Goal: Task Accomplishment & Management: Manage account settings

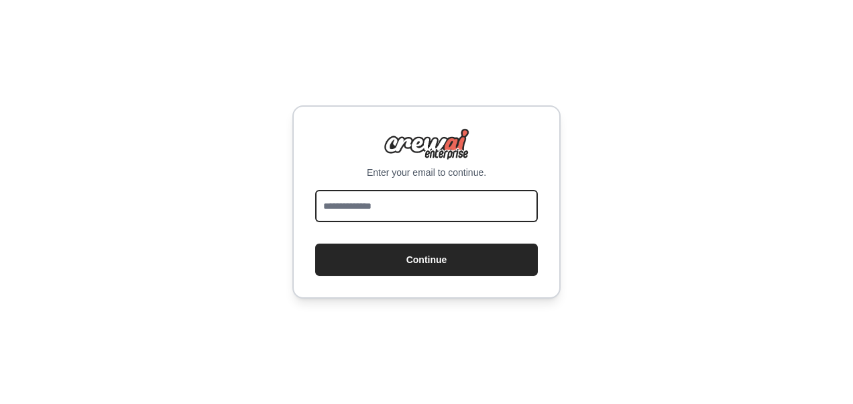
click at [423, 203] on input "email" at bounding box center [426, 206] width 223 height 32
type input "**********"
click at [315, 243] on button "Continue" at bounding box center [426, 259] width 223 height 32
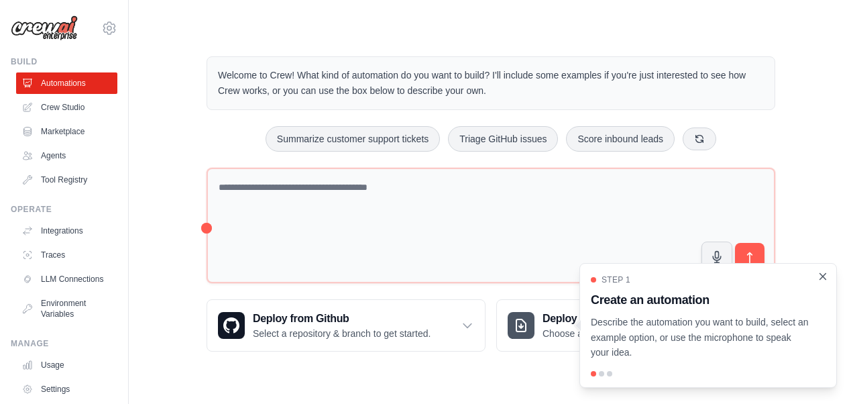
click at [825, 279] on icon "Close walkthrough" at bounding box center [823, 276] width 6 height 6
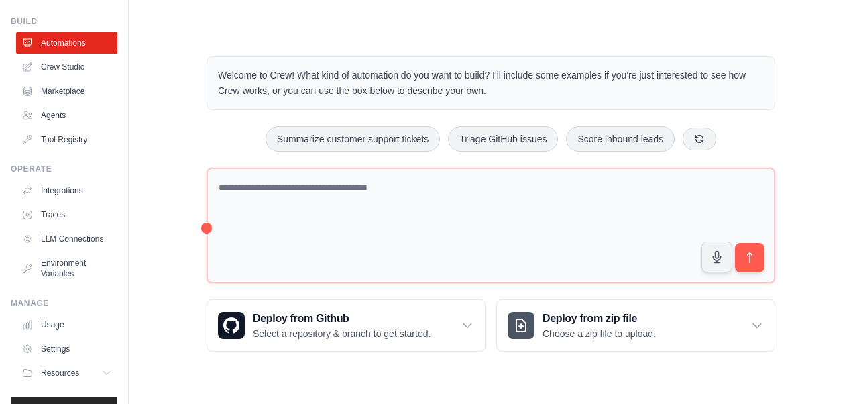
scroll to position [77, 0]
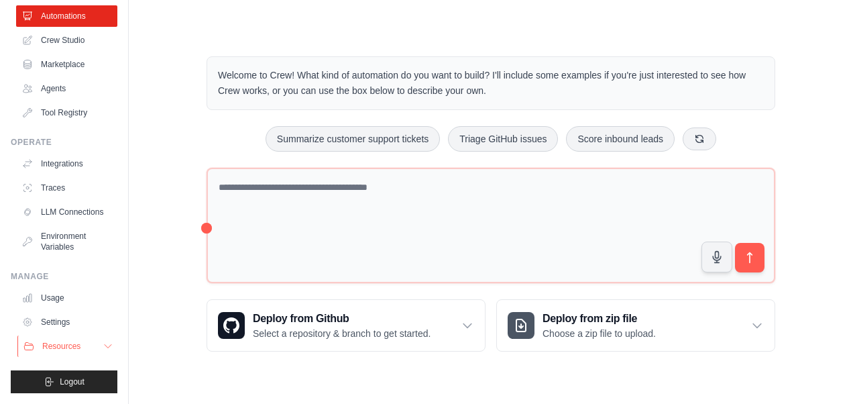
click at [103, 346] on icon at bounding box center [108, 346] width 11 height 11
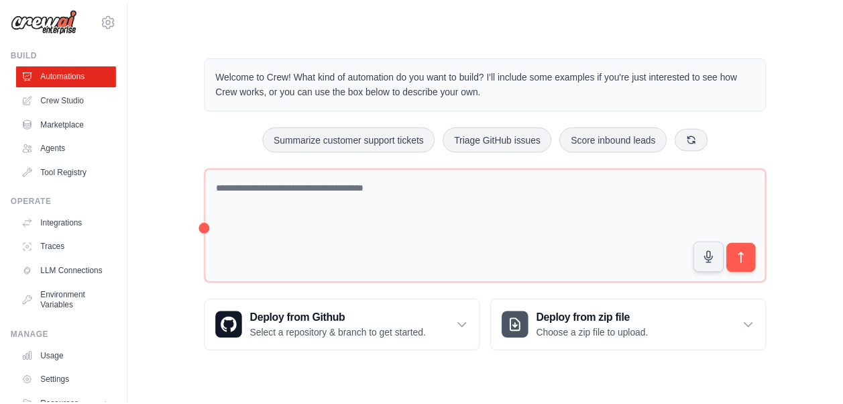
scroll to position [0, 0]
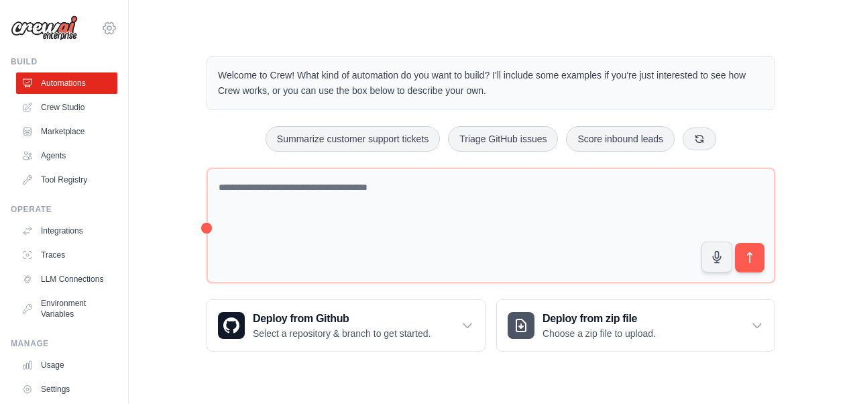
click at [105, 24] on icon at bounding box center [109, 28] width 16 height 16
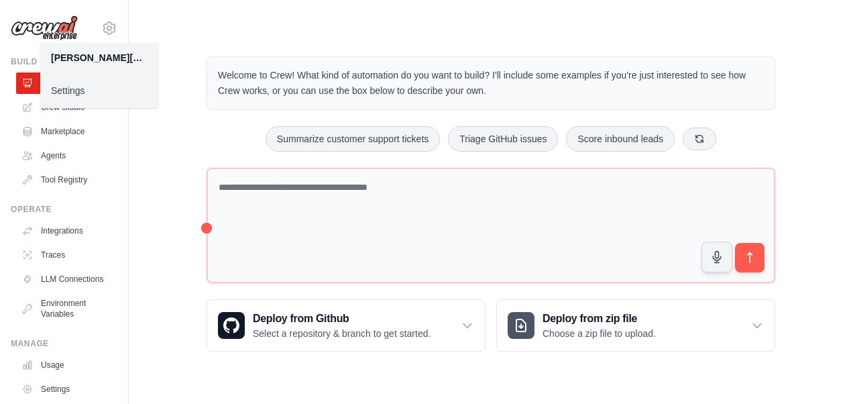
click at [62, 86] on link "Settings" at bounding box center [99, 90] width 118 height 24
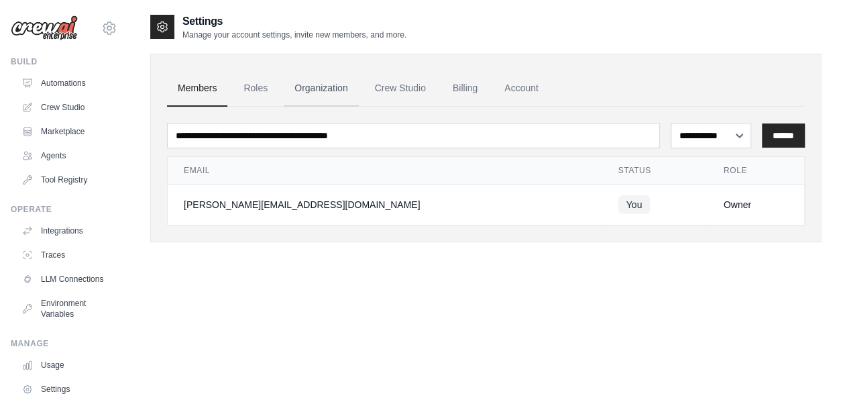
click at [307, 89] on link "Organization" at bounding box center [321, 88] width 74 height 36
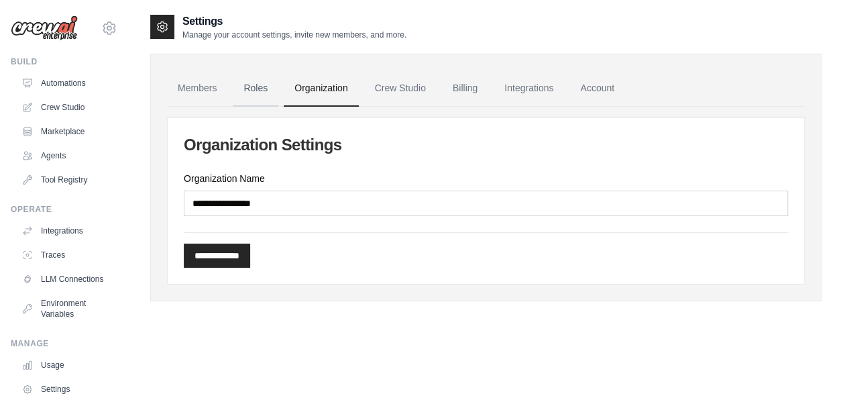
click at [252, 87] on link "Roles" at bounding box center [256, 88] width 46 height 36
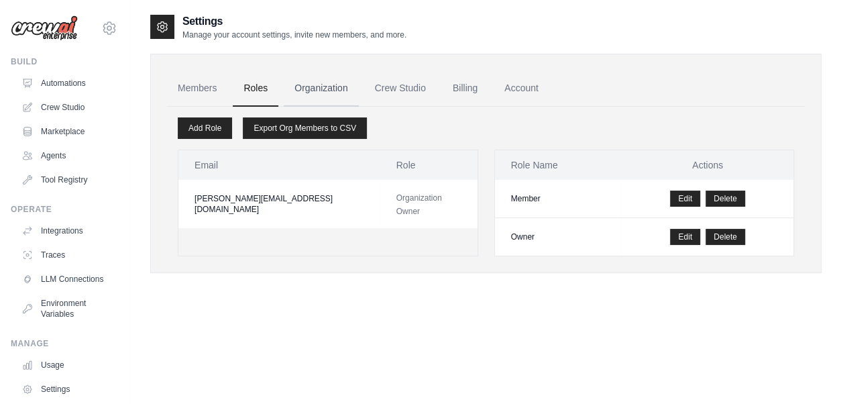
click at [335, 86] on link "Organization" at bounding box center [321, 88] width 74 height 36
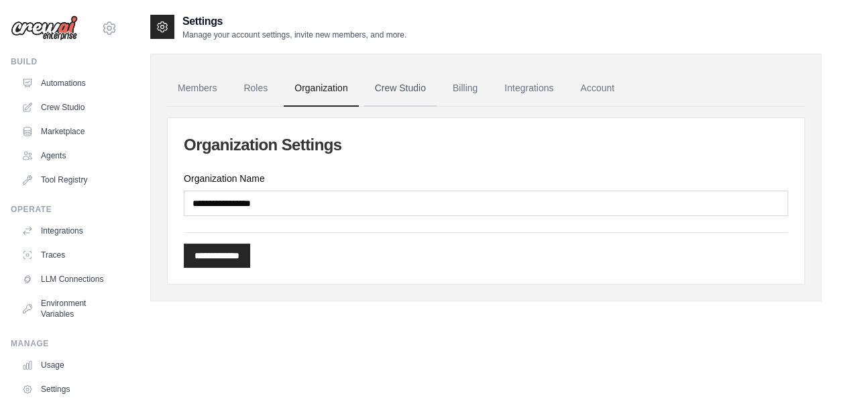
click at [388, 82] on link "Crew Studio" at bounding box center [400, 88] width 72 height 36
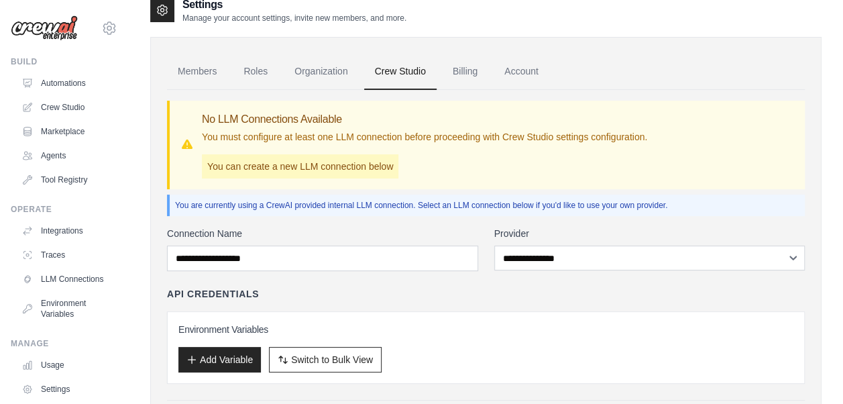
scroll to position [12, 0]
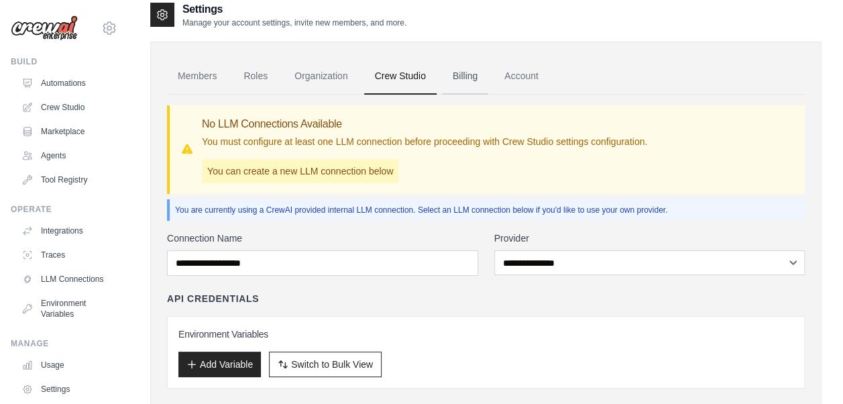
click at [471, 84] on link "Billing" at bounding box center [465, 76] width 46 height 36
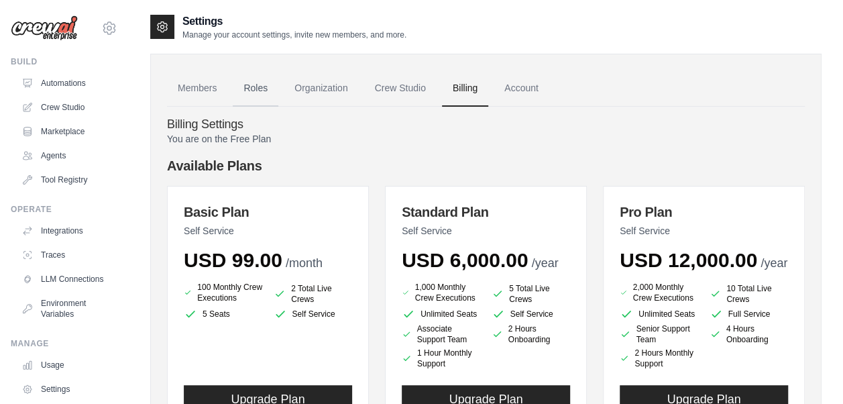
click at [253, 91] on link "Roles" at bounding box center [256, 88] width 46 height 36
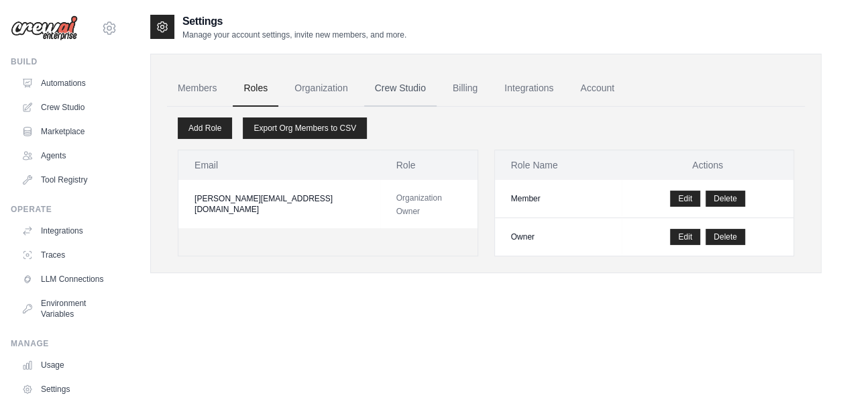
click at [390, 93] on link "Crew Studio" at bounding box center [400, 88] width 72 height 36
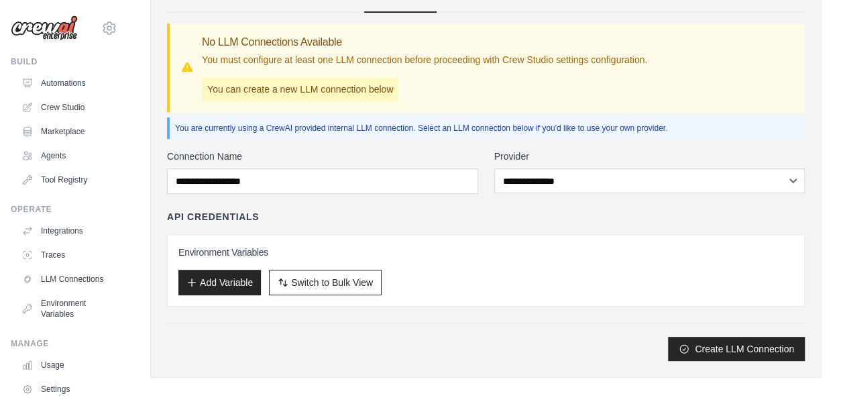
scroll to position [101, 0]
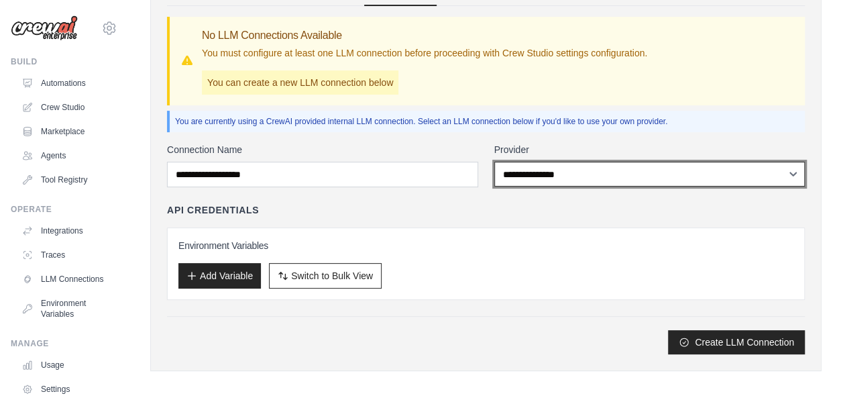
click at [741, 170] on select "**********" at bounding box center [649, 174] width 311 height 25
click at [742, 170] on select "**********" at bounding box center [649, 174] width 311 height 25
click at [760, 174] on select "**********" at bounding box center [649, 174] width 311 height 25
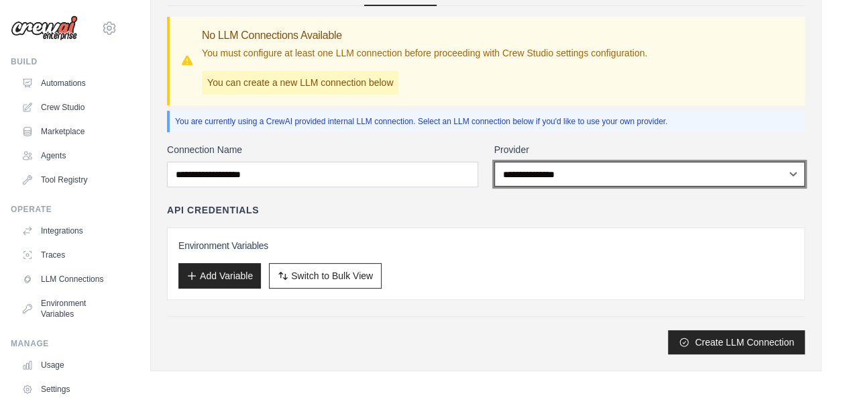
select select "*****"
click at [494, 162] on select "**********" at bounding box center [649, 174] width 311 height 25
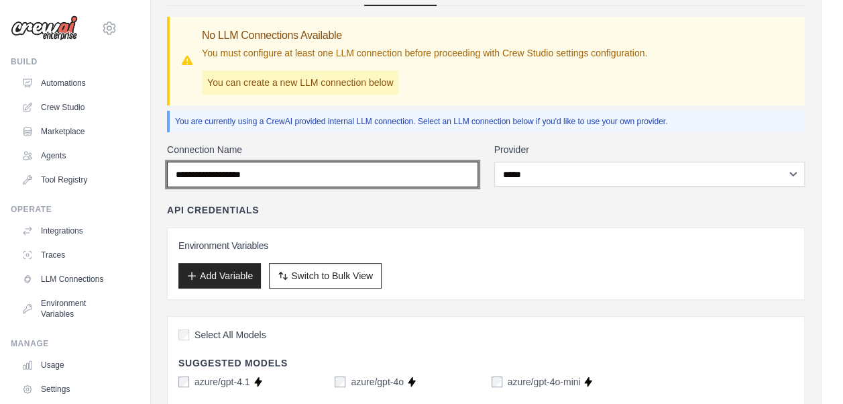
click at [460, 169] on input "Connection Name" at bounding box center [322, 174] width 311 height 25
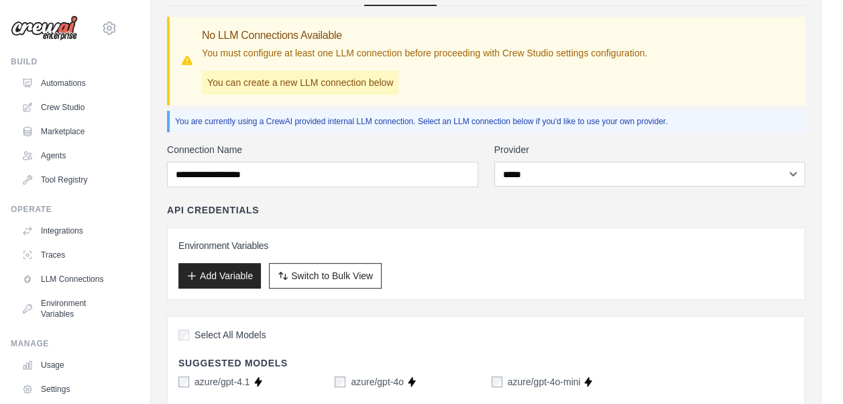
click at [738, 245] on h3 "Environment Variables" at bounding box center [485, 245] width 615 height 13
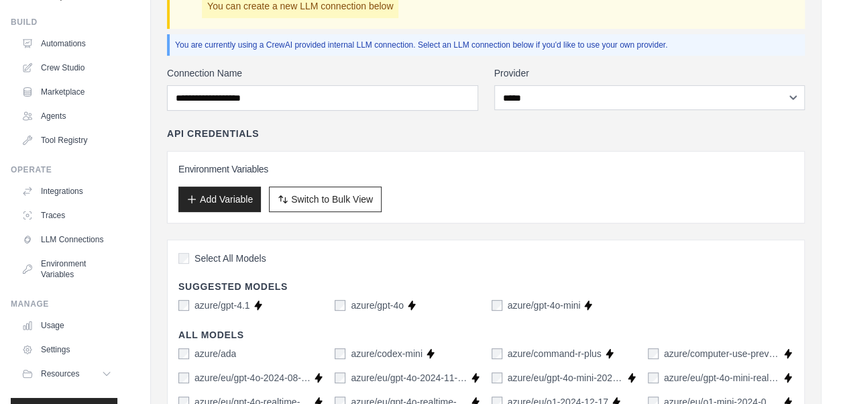
scroll to position [77, 0]
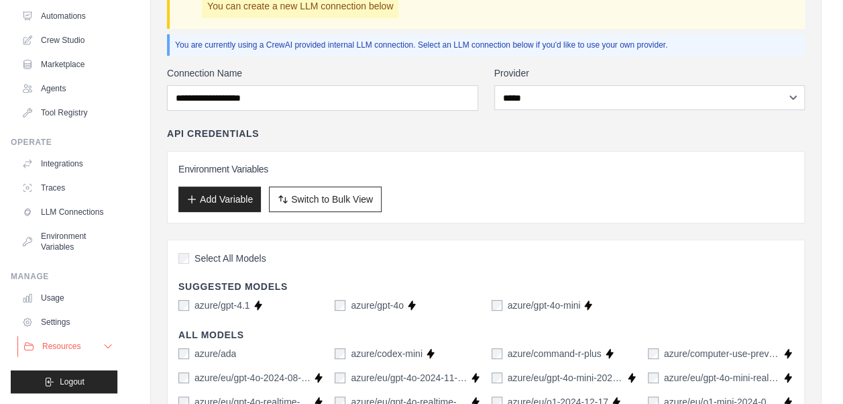
click at [103, 342] on icon at bounding box center [108, 346] width 11 height 11
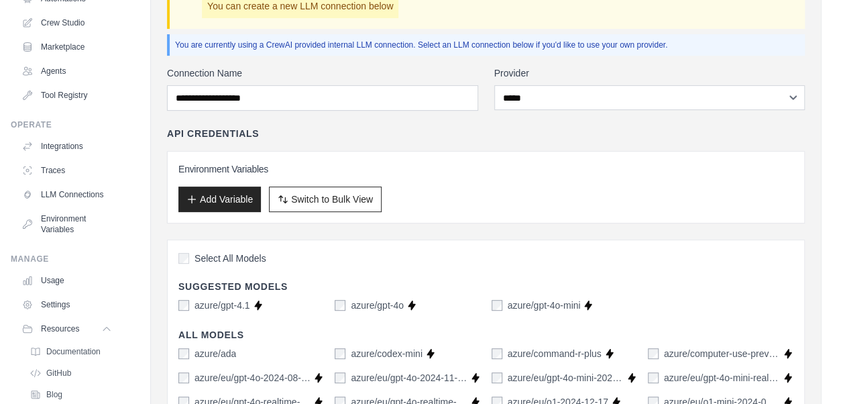
scroll to position [163, 0]
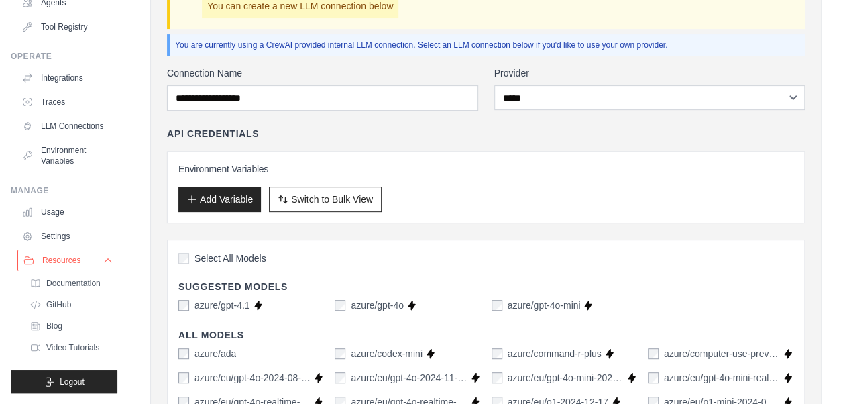
click at [103, 263] on icon at bounding box center [108, 260] width 11 height 11
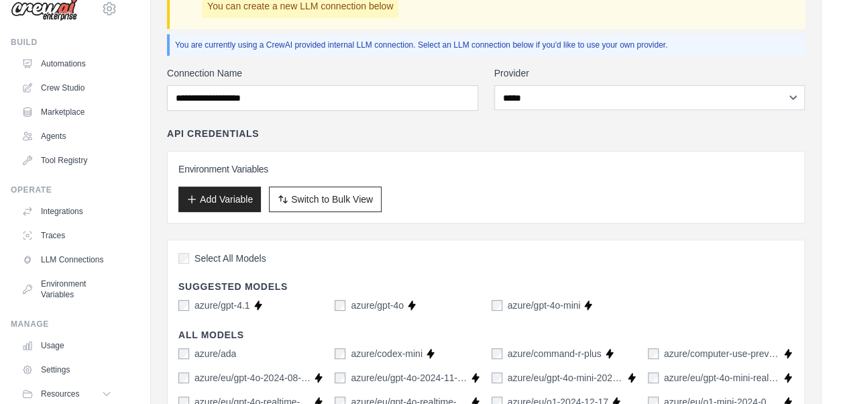
scroll to position [0, 0]
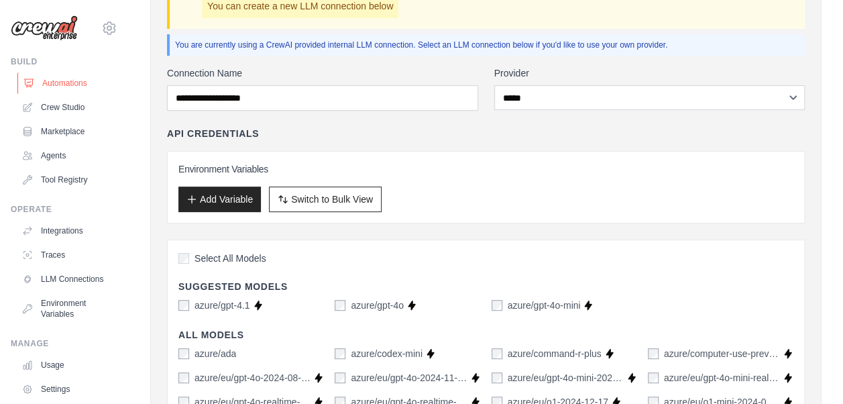
click at [92, 84] on link "Automations" at bounding box center [67, 82] width 101 height 21
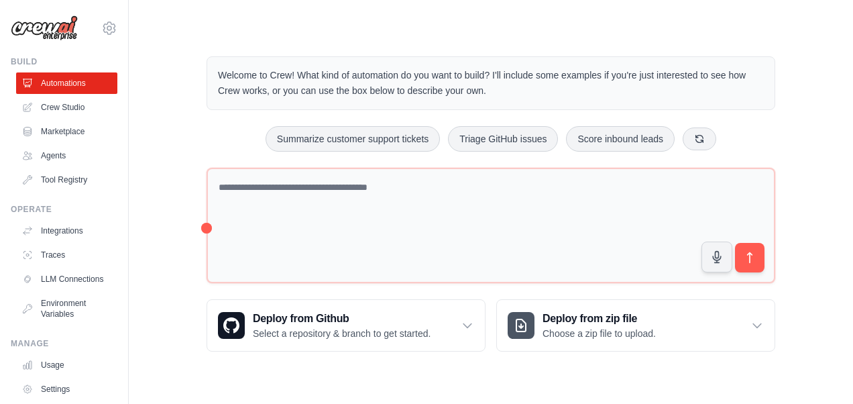
drag, startPoint x: 831, startPoint y: 101, endPoint x: 994, endPoint y: 105, distance: 163.0
click at [842, 105] on html "[PERSON_NAME][EMAIL_ADDRESS][DOMAIN_NAME] Settings Build Automations Crew Studi…" at bounding box center [426, 202] width 853 height 404
click at [101, 31] on icon at bounding box center [109, 28] width 16 height 16
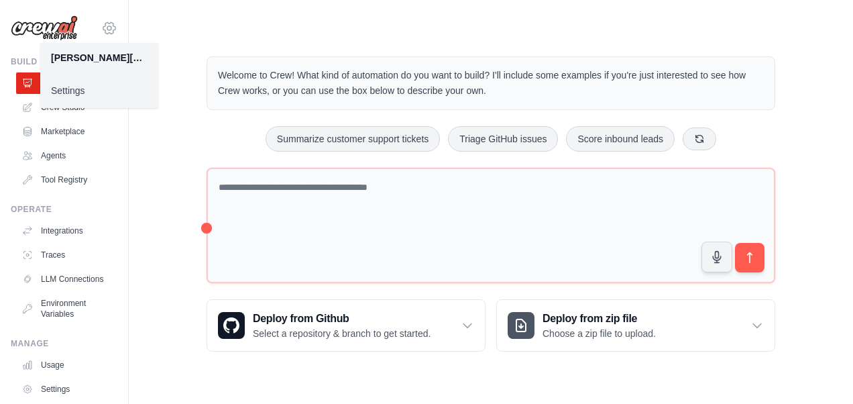
click at [101, 31] on icon at bounding box center [109, 28] width 16 height 16
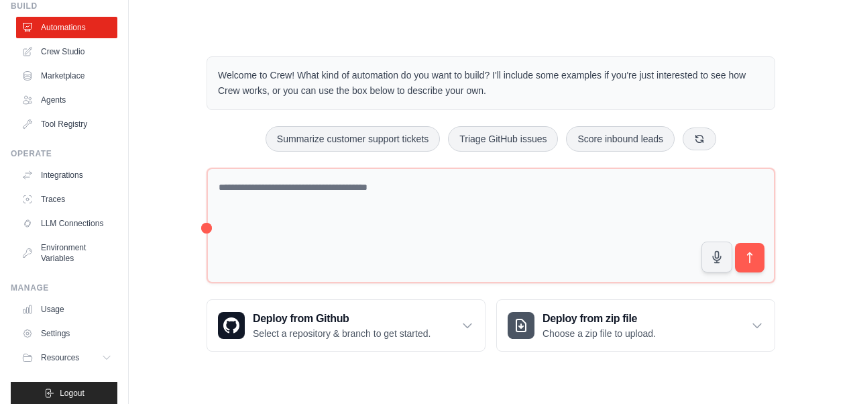
scroll to position [77, 0]
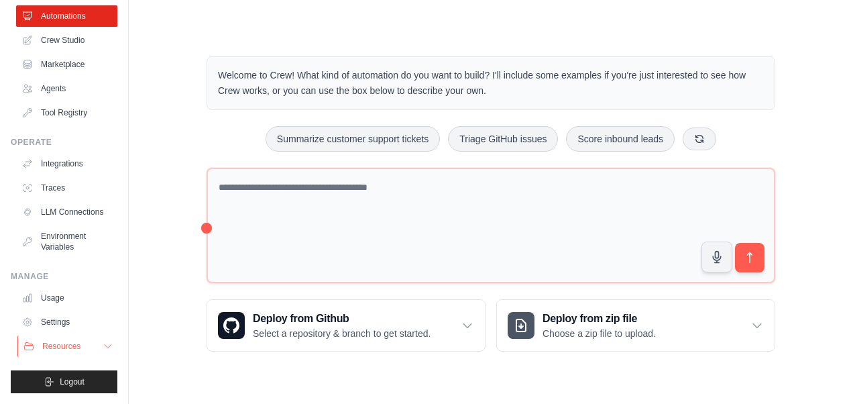
click at [90, 337] on button "Resources" at bounding box center [67, 345] width 101 height 21
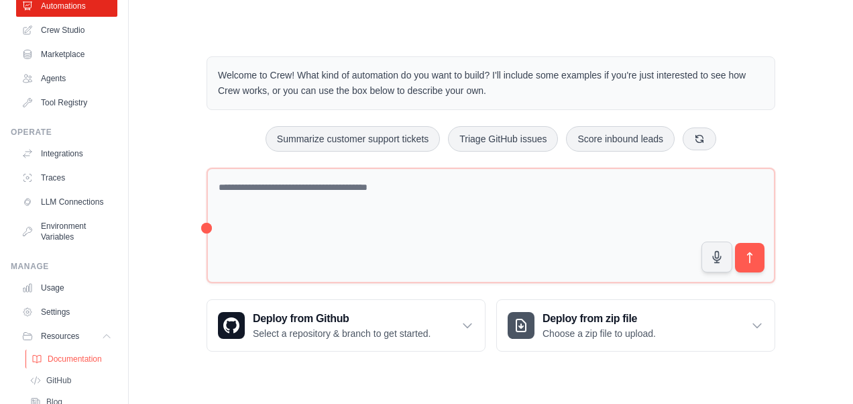
click at [82, 364] on span "Documentation" at bounding box center [75, 358] width 54 height 11
